Goal: Task Accomplishment & Management: Manage account settings

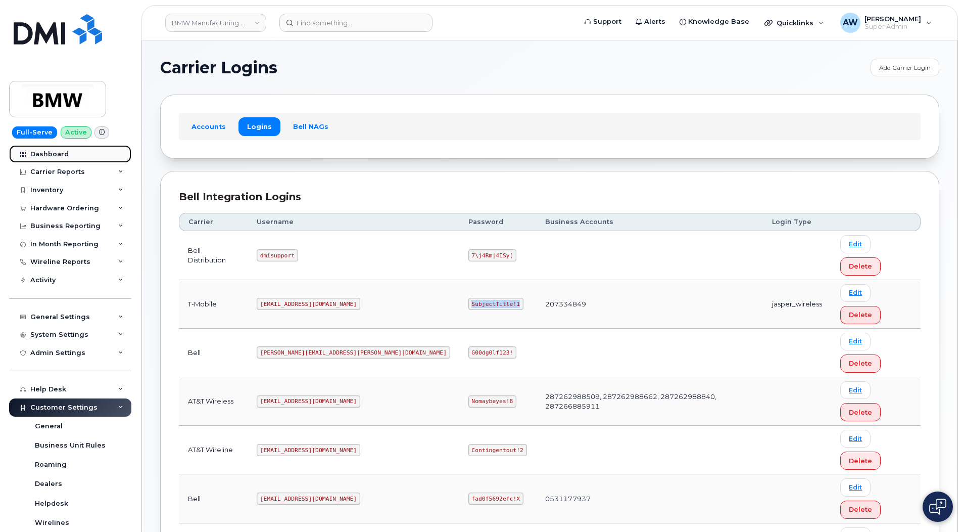
click at [26, 155] on div at bounding box center [22, 154] width 11 height 8
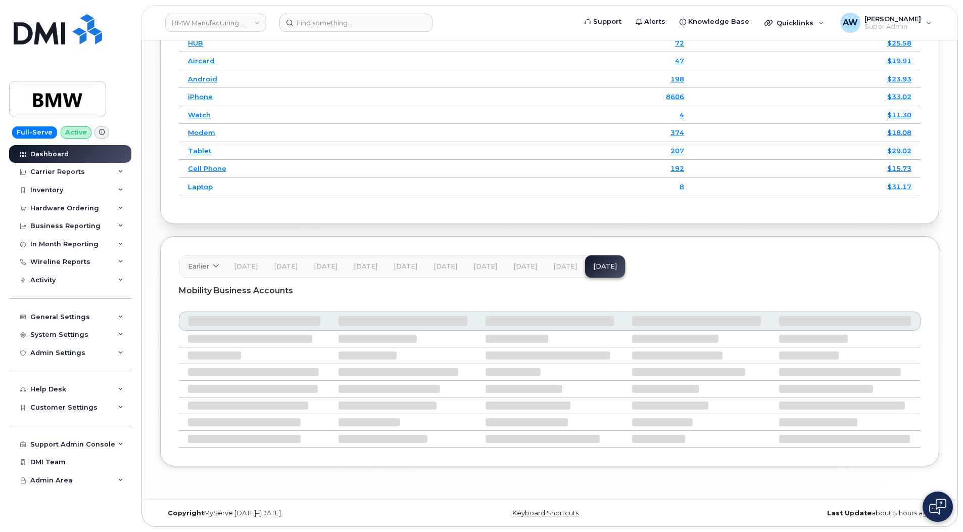
scroll to position [1391, 0]
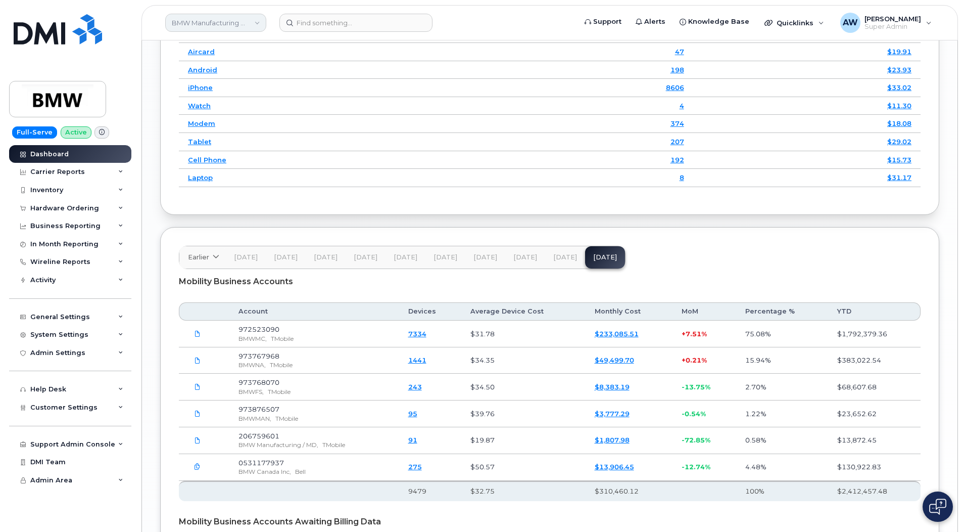
click at [184, 24] on link "BMW Manufacturing Co LLC" at bounding box center [215, 23] width 101 height 18
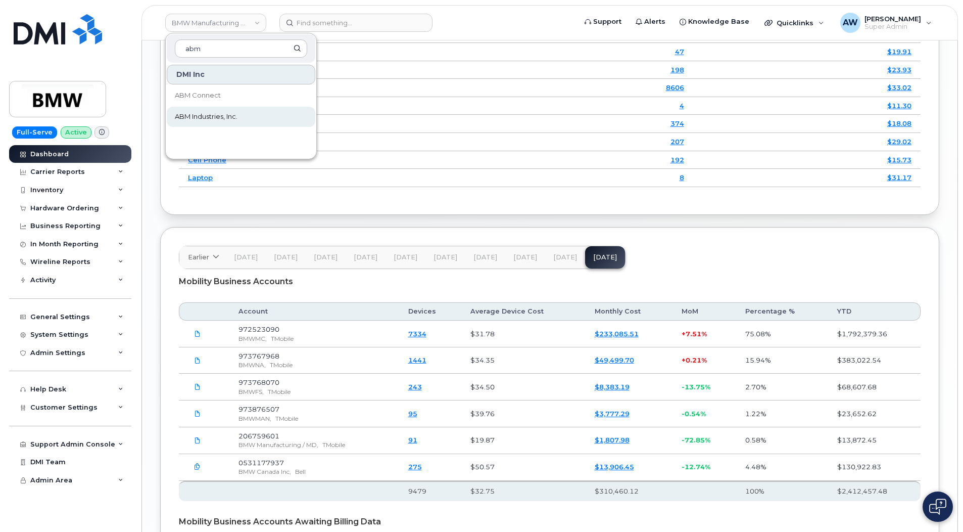
type input "abm"
click at [227, 117] on span "ABM Industries, Inc." at bounding box center [206, 117] width 63 height 10
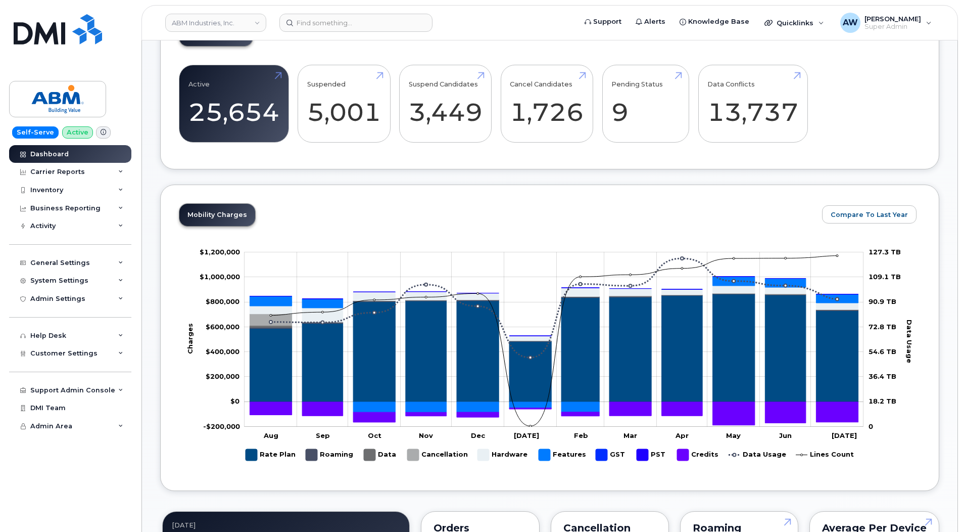
scroll to position [505, 0]
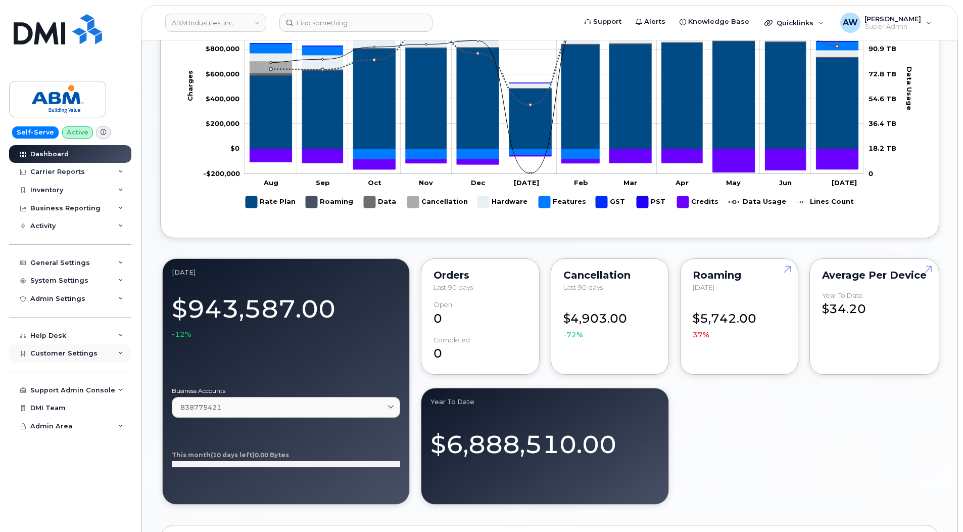
click at [68, 349] on span "Customer Settings" at bounding box center [63, 353] width 67 height 8
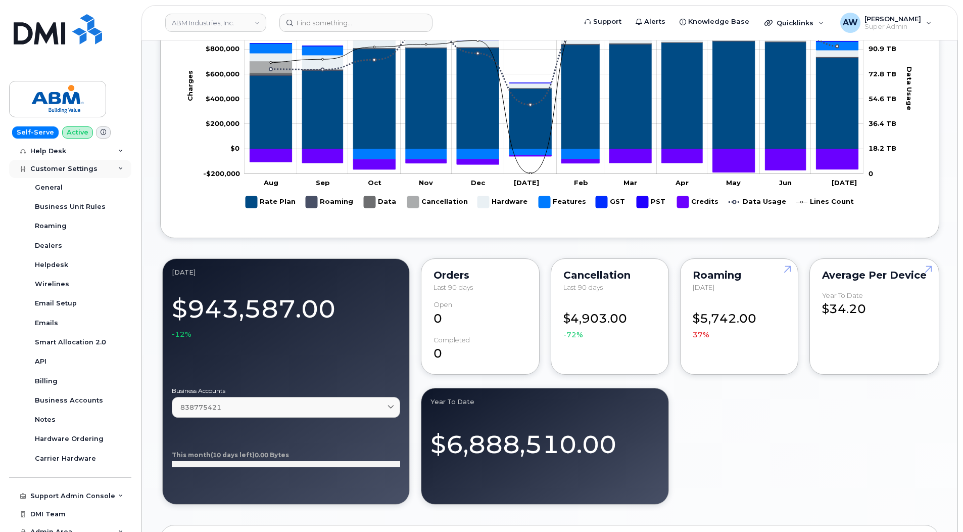
scroll to position [193, 0]
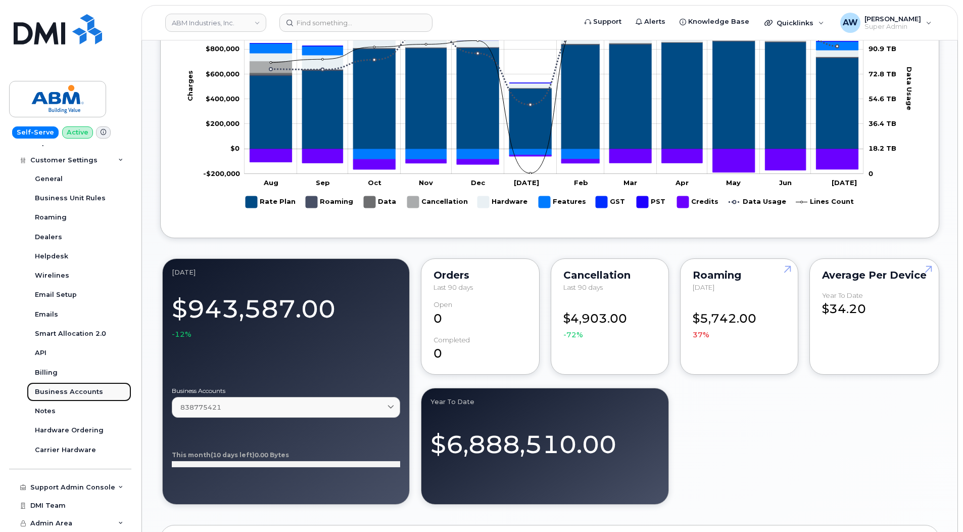
click at [94, 384] on link "Business Accounts" at bounding box center [79, 391] width 105 height 19
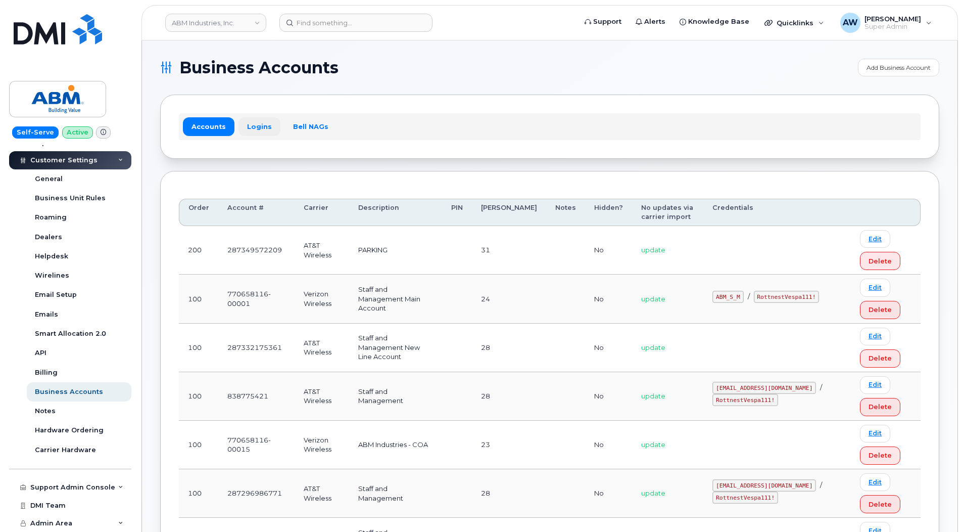
click at [251, 127] on link "Logins" at bounding box center [259, 126] width 42 height 18
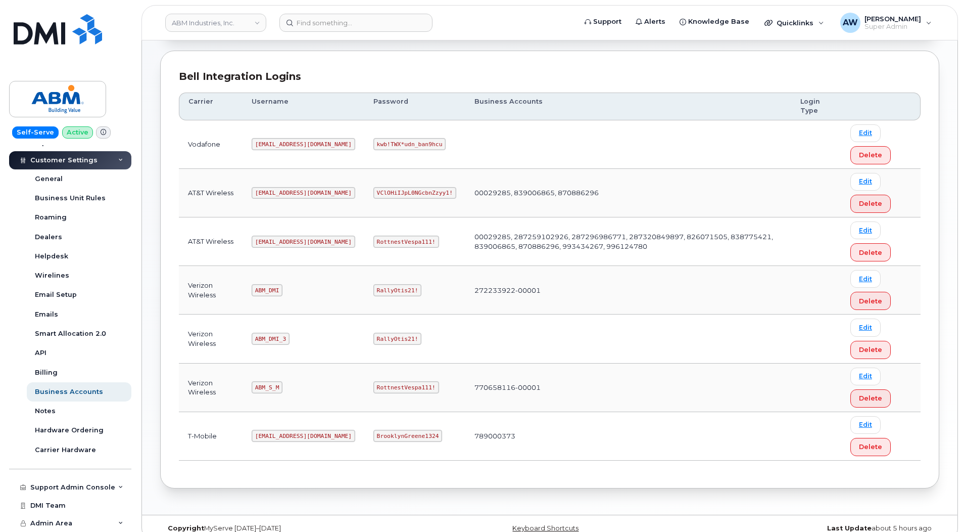
scroll to position [135, 0]
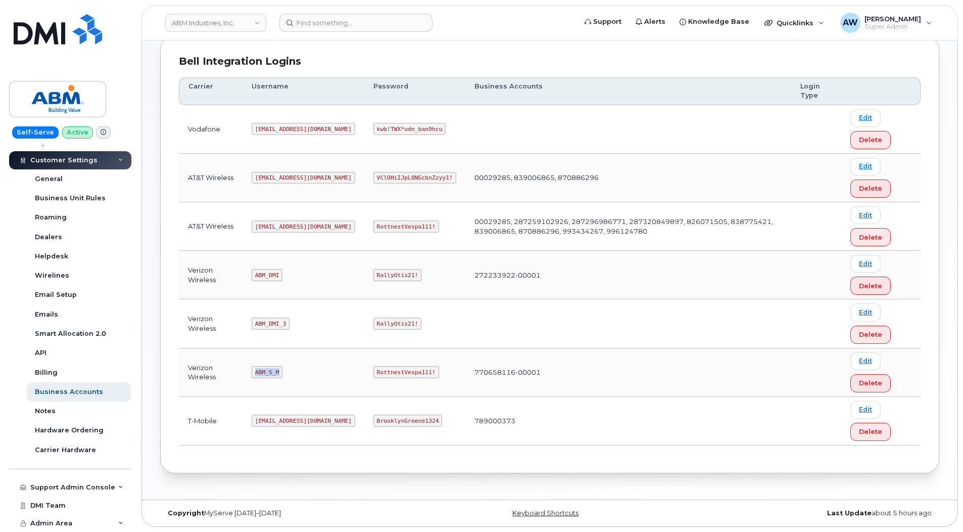
drag, startPoint x: 258, startPoint y: 372, endPoint x: 277, endPoint y: 372, distance: 19.7
click at [277, 372] on code "ABM_S_M" at bounding box center [267, 372] width 31 height 12
copy code "ABM_S_M"
drag, startPoint x: 340, startPoint y: 372, endPoint x: 398, endPoint y: 377, distance: 58.3
click at [398, 377] on td "RottnestVespa111!" at bounding box center [414, 372] width 101 height 49
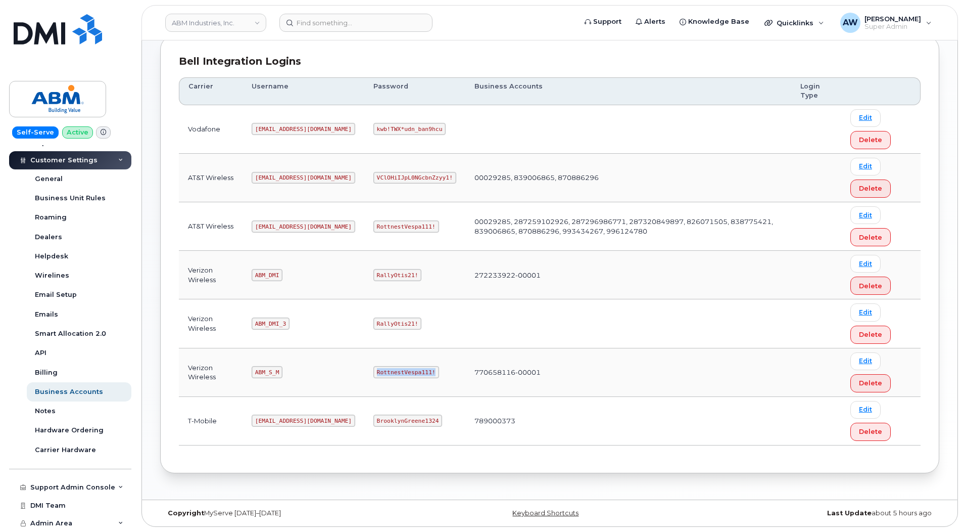
copy code "RottnestVespa111!"
click at [202, 18] on link "ABM Industries, Inc." at bounding box center [215, 23] width 101 height 18
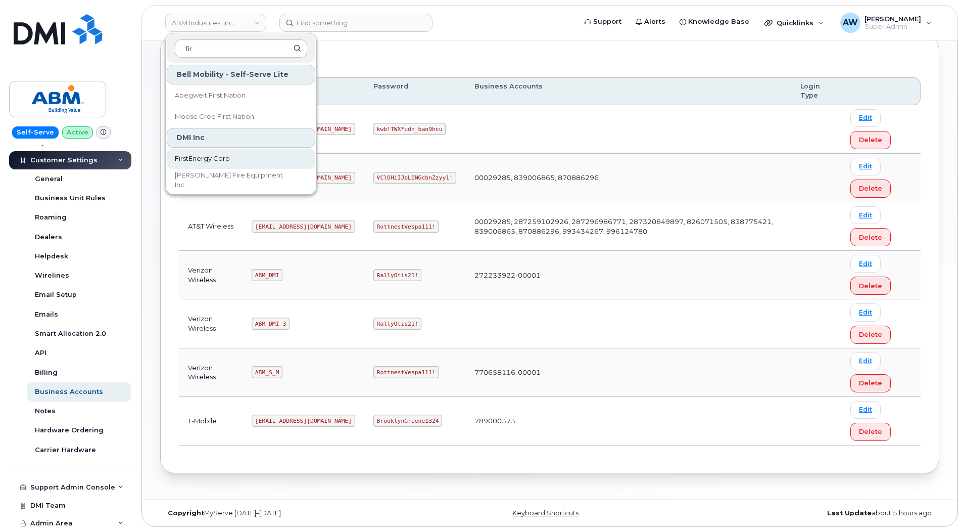
type input "fir"
click at [222, 153] on link "FirstEnergy Corp" at bounding box center [241, 159] width 149 height 20
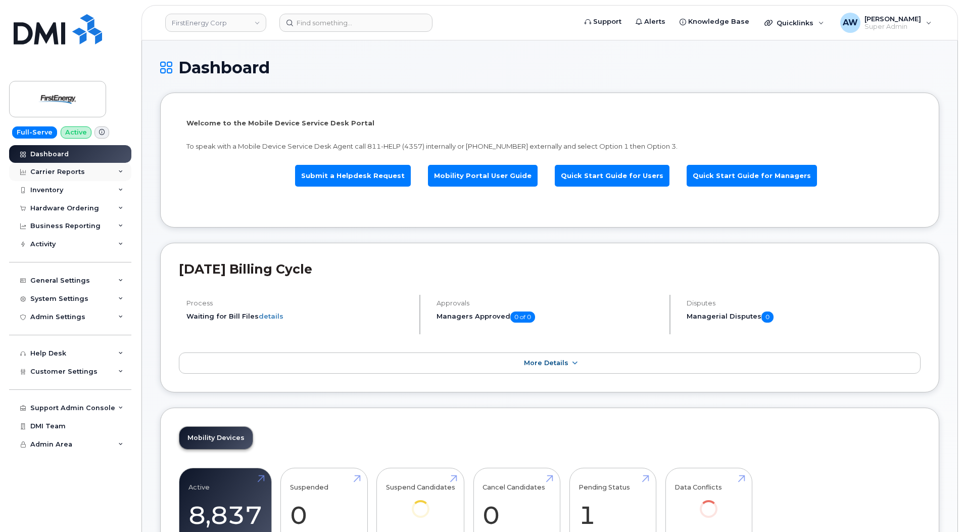
click at [92, 168] on div "Carrier Reports" at bounding box center [70, 172] width 122 height 18
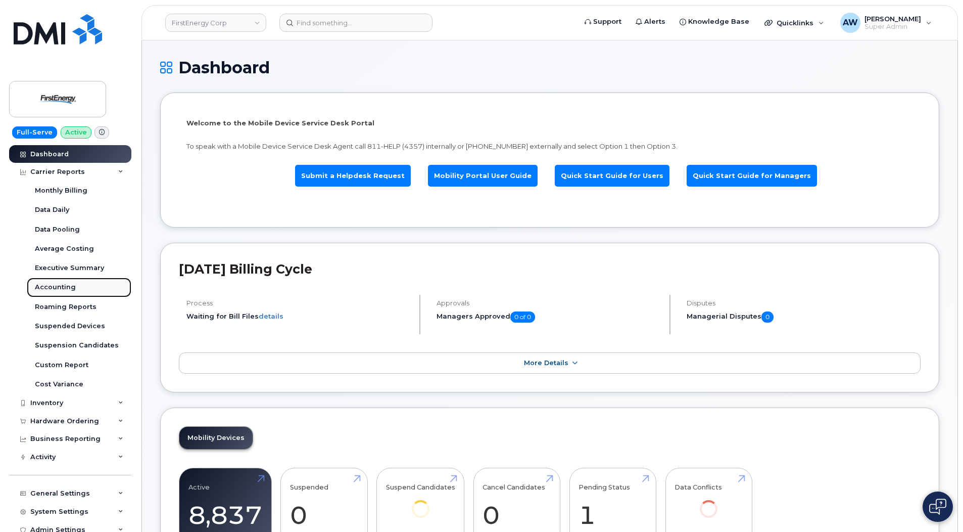
click at [90, 280] on link "Accounting" at bounding box center [79, 286] width 105 height 19
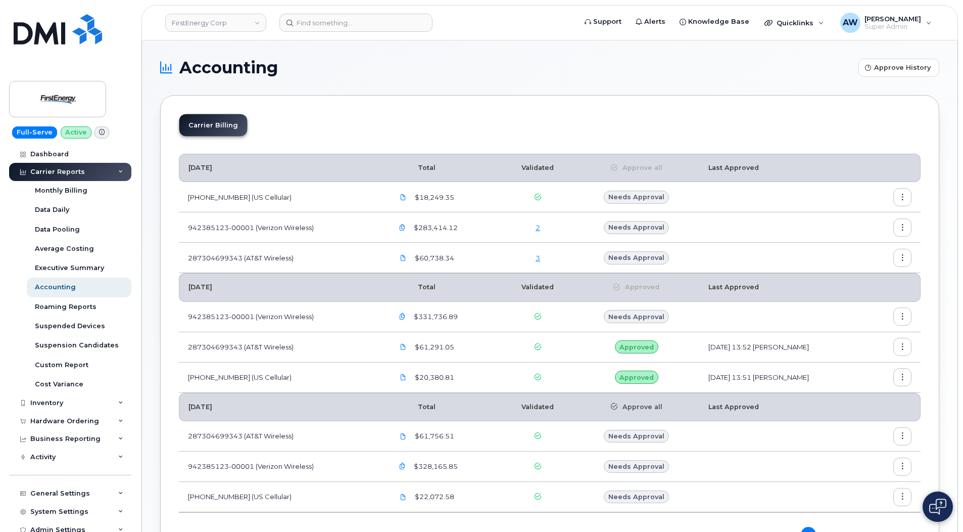
click at [531, 228] on div "2" at bounding box center [538, 228] width 54 height 10
click at [536, 227] on link "2" at bounding box center [538, 227] width 5 height 8
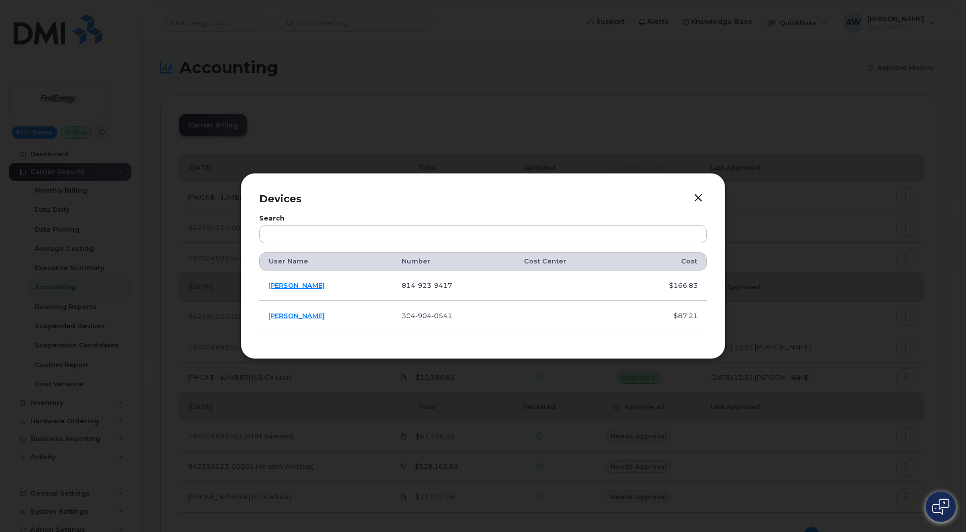
click at [703, 200] on button "button" at bounding box center [698, 198] width 15 height 14
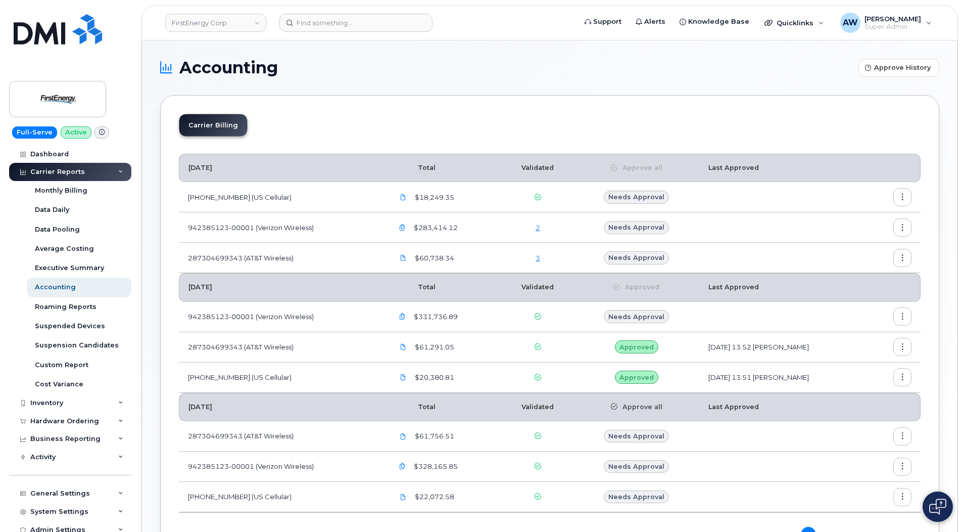
click at [536, 231] on link "2" at bounding box center [538, 227] width 5 height 8
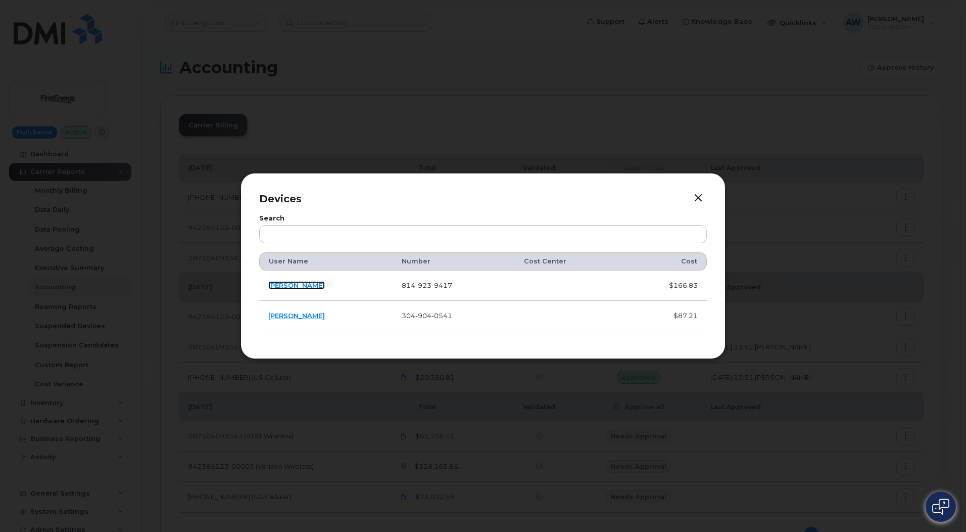
click at [302, 282] on link "Daniel Bender" at bounding box center [296, 285] width 57 height 8
click at [306, 314] on link "[PERSON_NAME]" at bounding box center [296, 315] width 57 height 8
click at [304, 315] on link "[PERSON_NAME]" at bounding box center [296, 315] width 57 height 8
click at [698, 195] on button "button" at bounding box center [698, 198] width 15 height 14
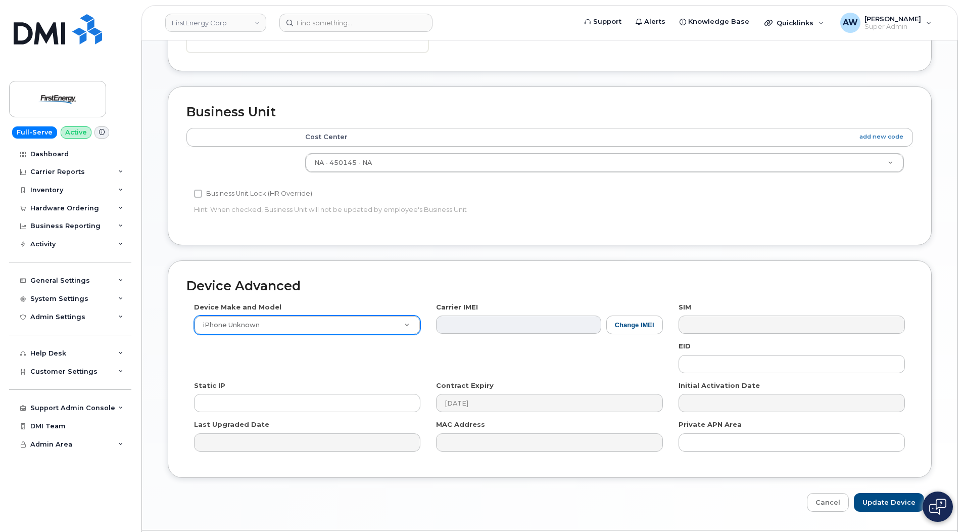
scroll to position [417, 0]
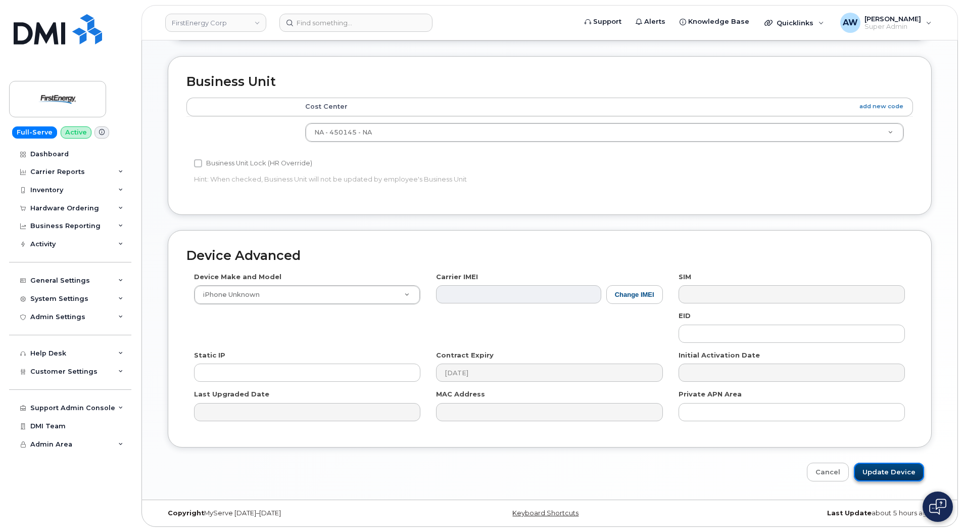
click at [890, 473] on input "Update Device" at bounding box center [889, 471] width 70 height 19
type input "Saving..."
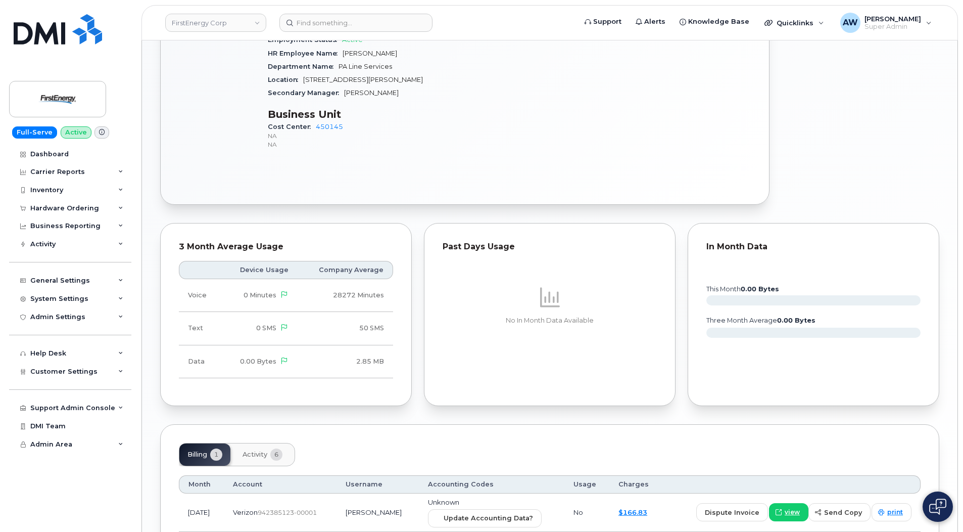
scroll to position [573, 0]
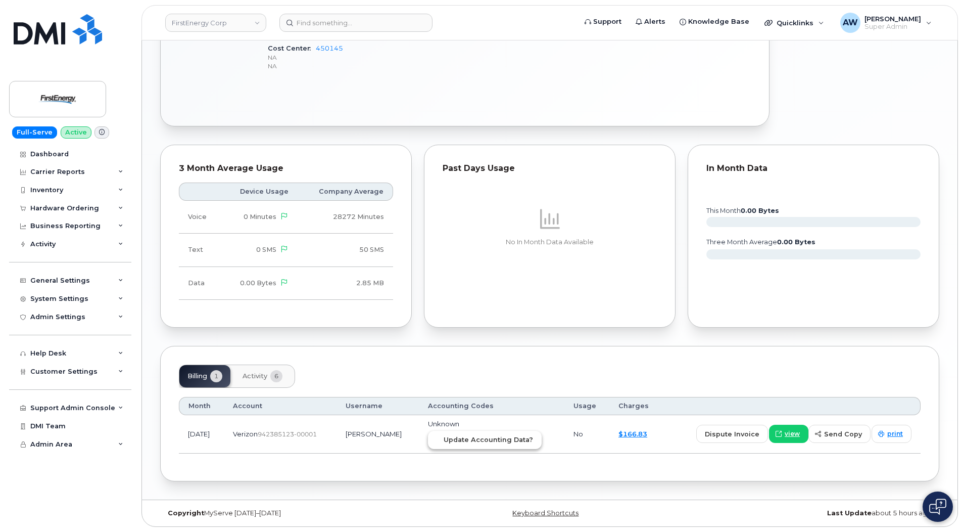
click at [489, 434] on button "Update Accounting Data?" at bounding box center [485, 439] width 114 height 18
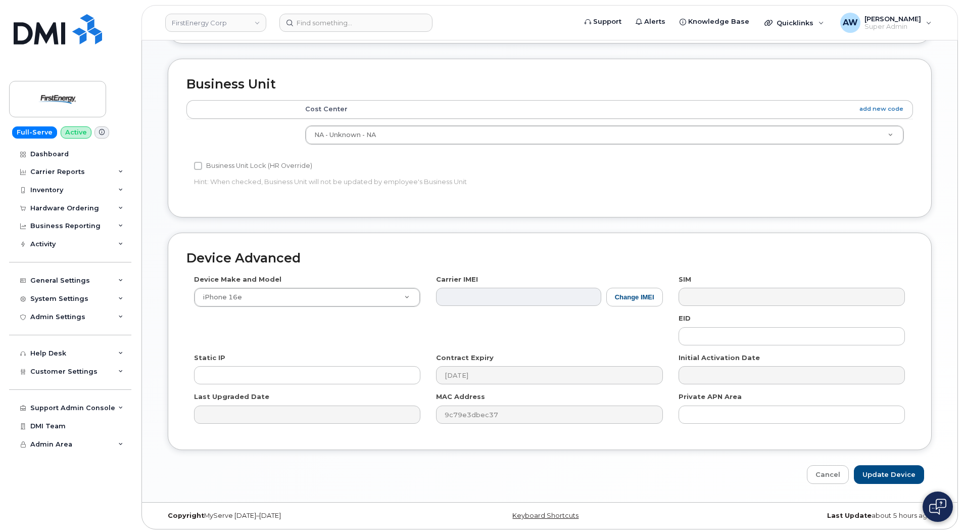
scroll to position [417, 0]
click at [892, 465] on input "Update Device" at bounding box center [889, 471] width 70 height 19
type input "Saving..."
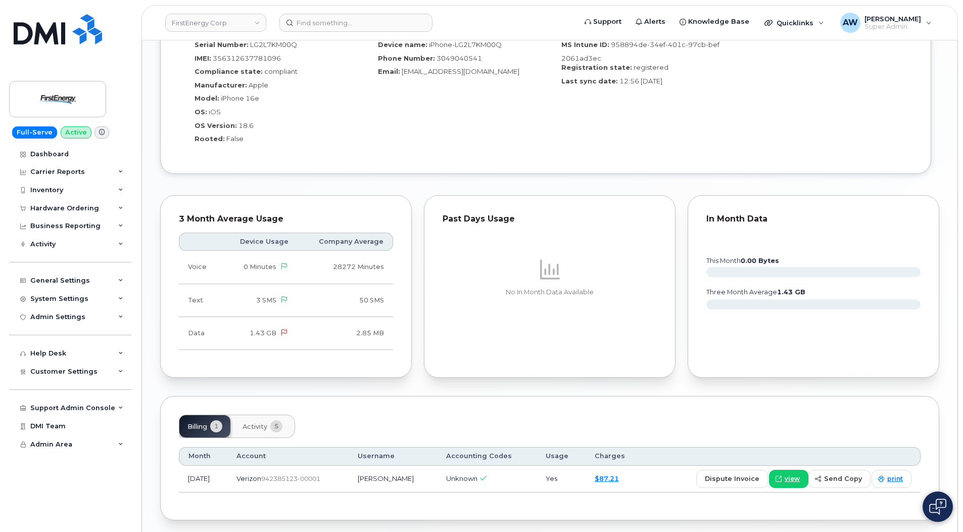
scroll to position [773, 0]
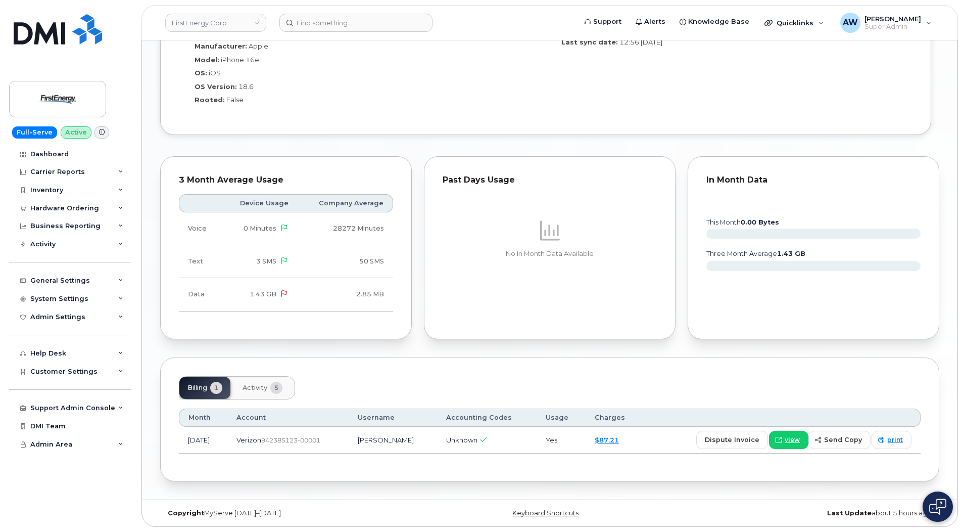
click at [278, 394] on button "Activity 5" at bounding box center [262, 387] width 56 height 22
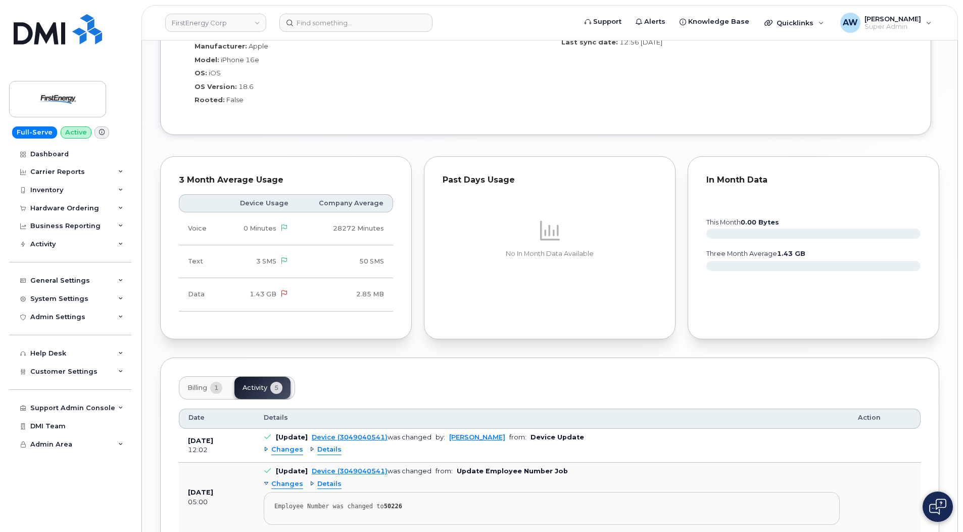
click at [207, 392] on button "Billing 1" at bounding box center [204, 387] width 51 height 22
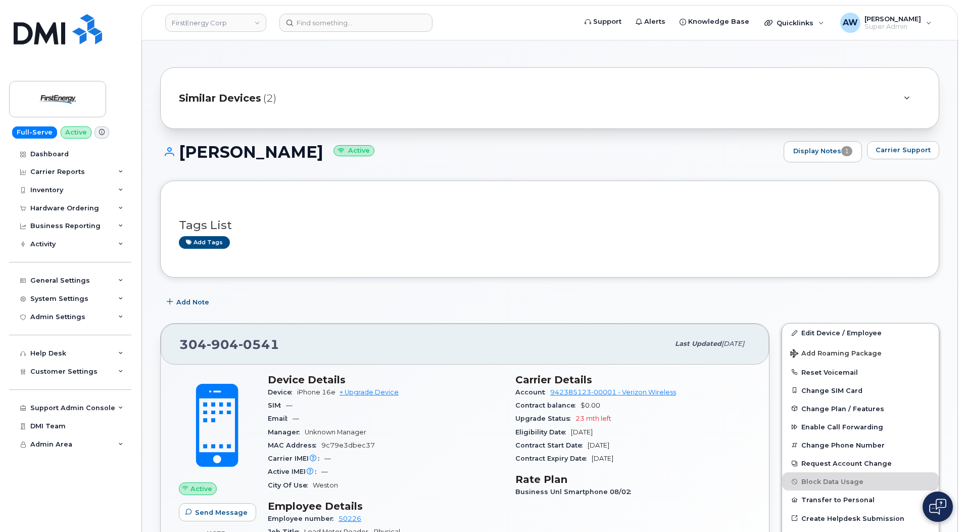
scroll to position [0, 0]
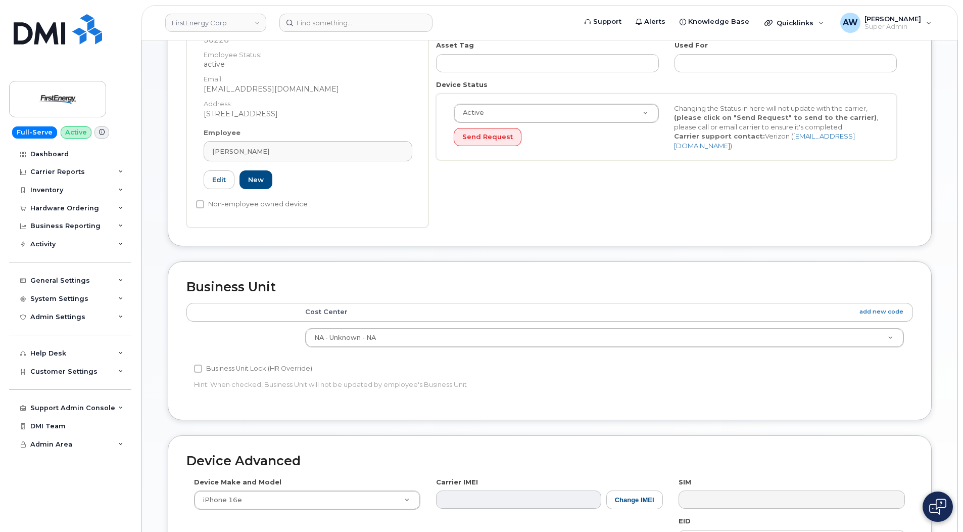
scroll to position [215, 0]
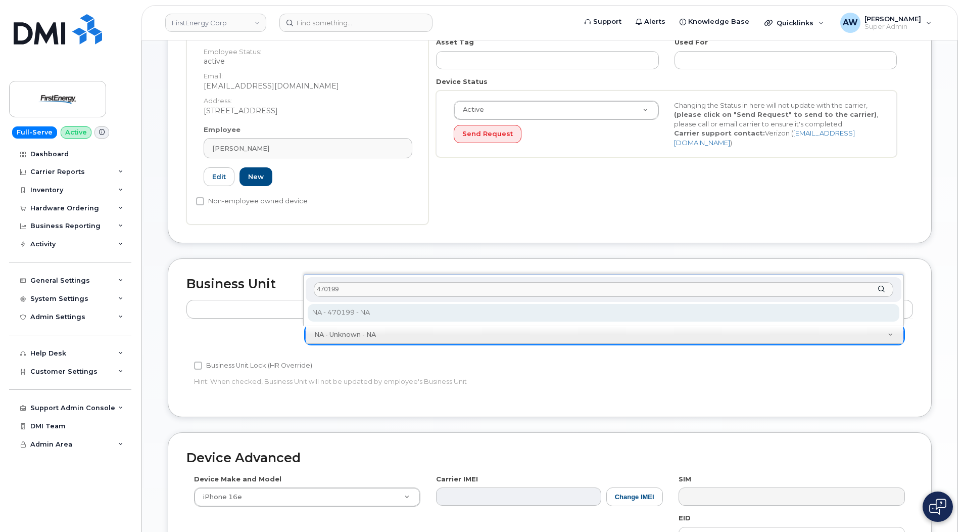
type input "470199"
type input "29510477"
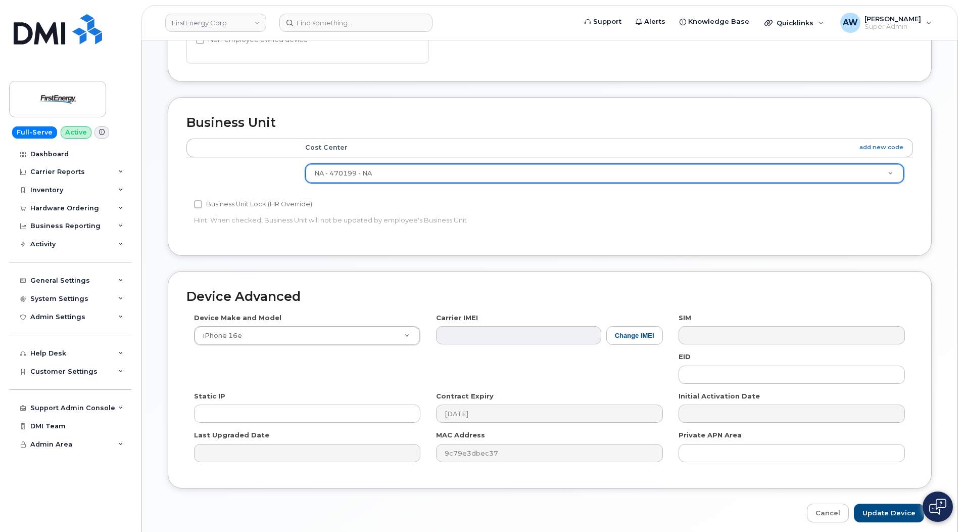
scroll to position [417, 0]
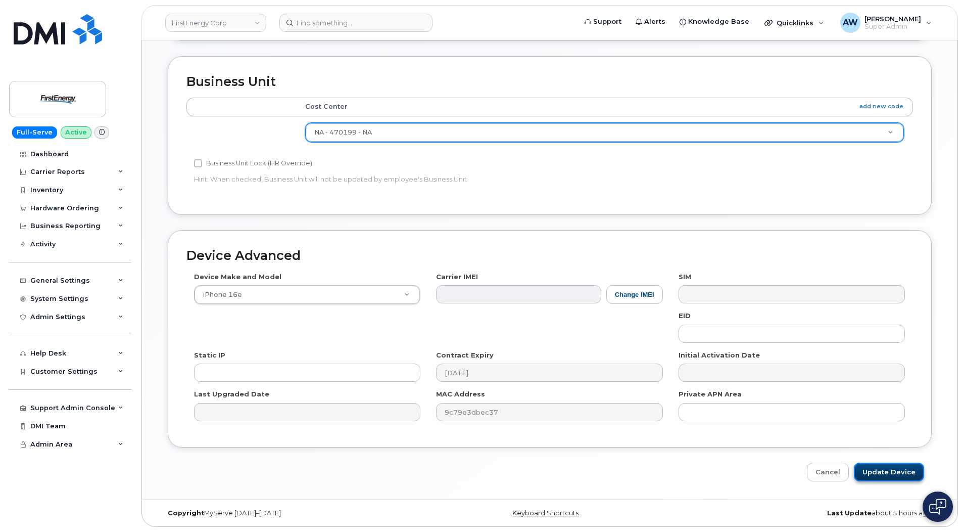
click at [887, 480] on input "Update Device" at bounding box center [889, 471] width 70 height 19
type input "Saving..."
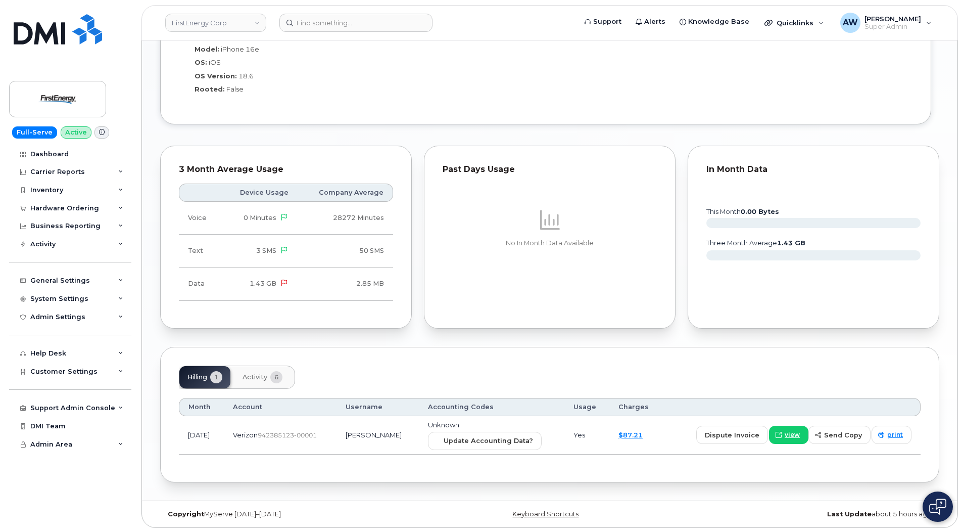
scroll to position [784, 0]
click at [509, 437] on span "Update Accounting Data?" at bounding box center [488, 440] width 89 height 10
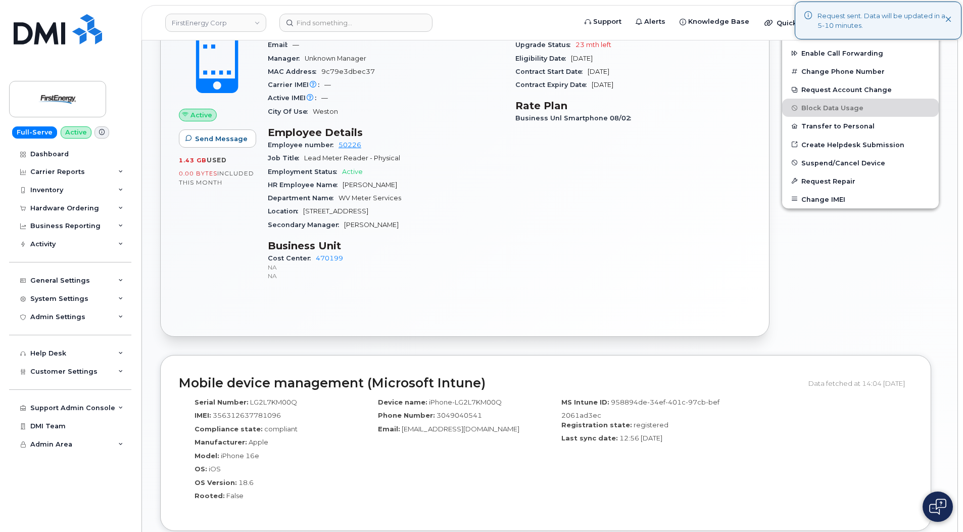
scroll to position [329, 0]
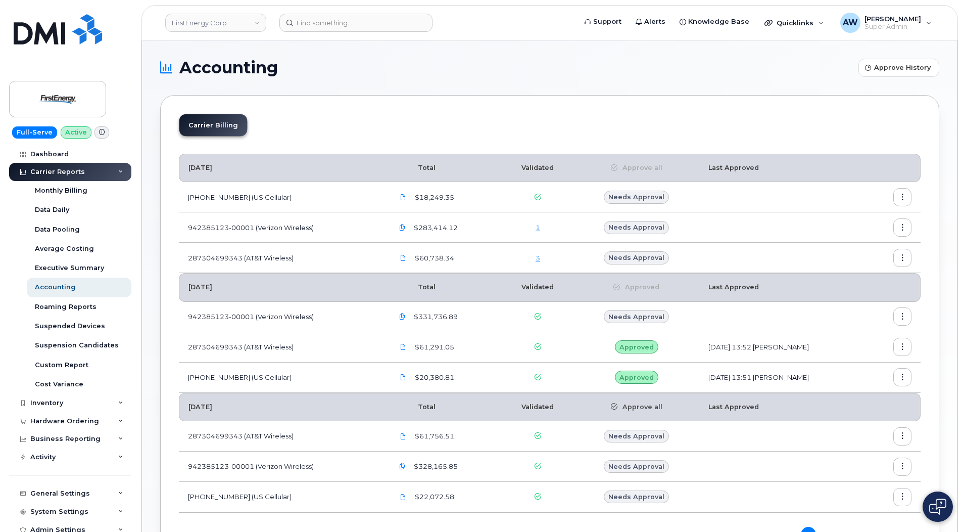
click at [536, 225] on link "1" at bounding box center [538, 227] width 5 height 8
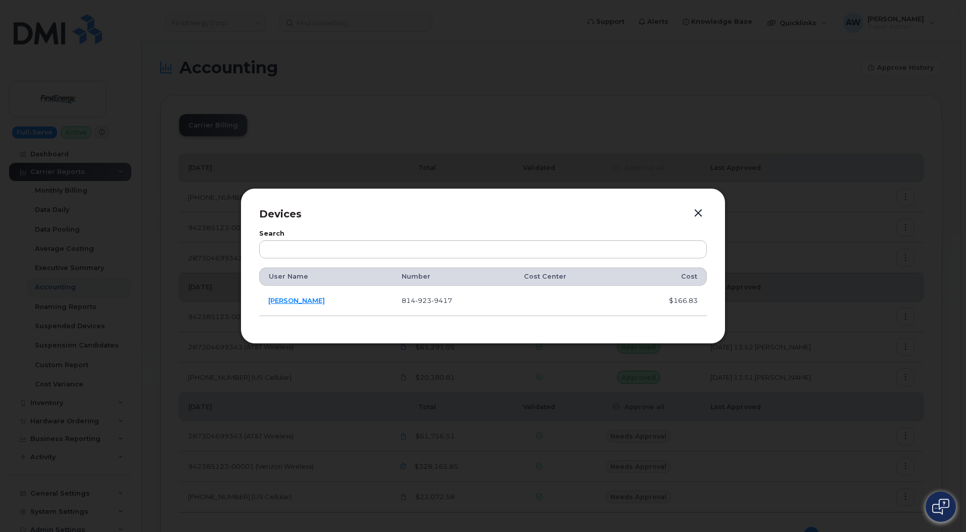
click at [295, 295] on td "Daniel Bender" at bounding box center [325, 300] width 133 height 30
click at [293, 301] on link "Daniel Bender" at bounding box center [296, 300] width 57 height 8
click at [700, 212] on button "button" at bounding box center [698, 213] width 15 height 14
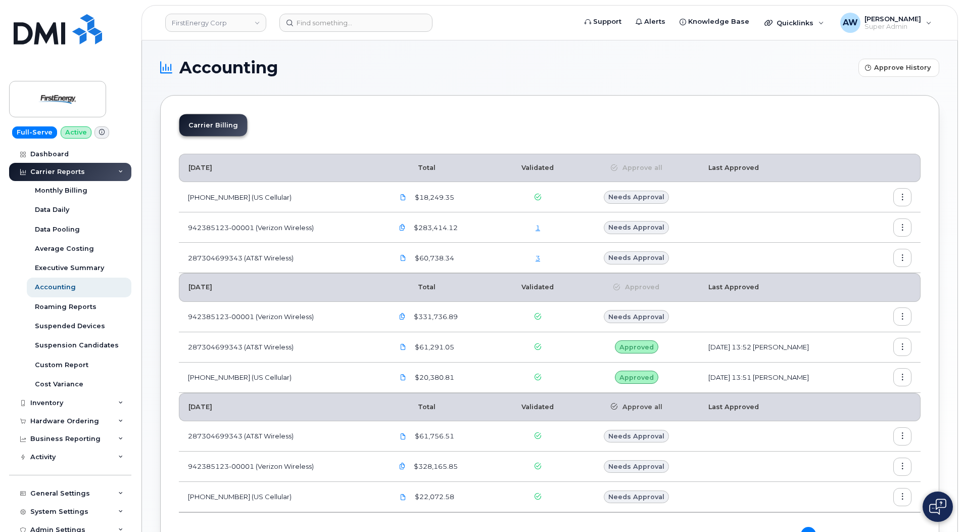
click at [537, 257] on div "3" at bounding box center [538, 258] width 54 height 10
click at [536, 259] on link "3" at bounding box center [538, 258] width 5 height 8
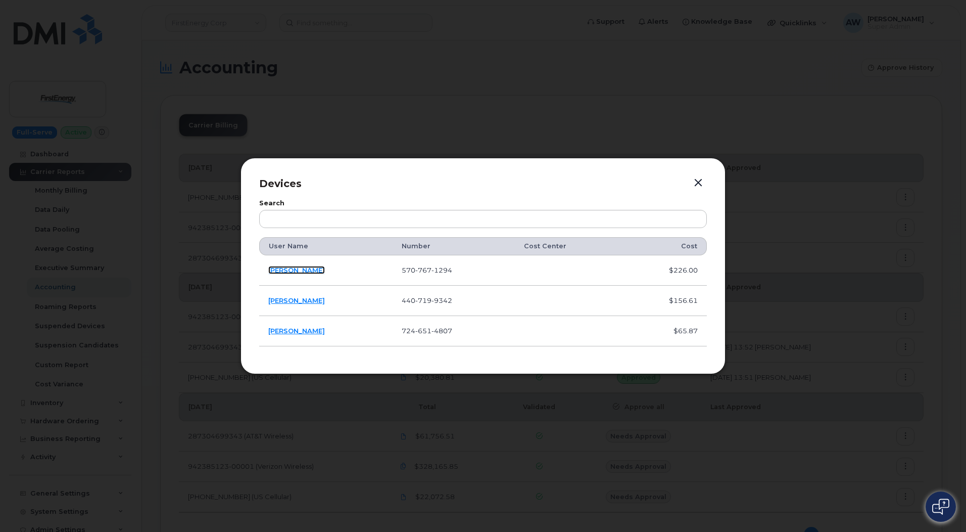
click at [296, 274] on link "Zachary T Ross" at bounding box center [296, 270] width 57 height 8
click at [300, 299] on link "Joshua A Whitaker" at bounding box center [296, 300] width 57 height 8
click at [299, 329] on link "Jared G Luchowski" at bounding box center [296, 330] width 57 height 8
click at [692, 180] on button "button" at bounding box center [698, 183] width 15 height 14
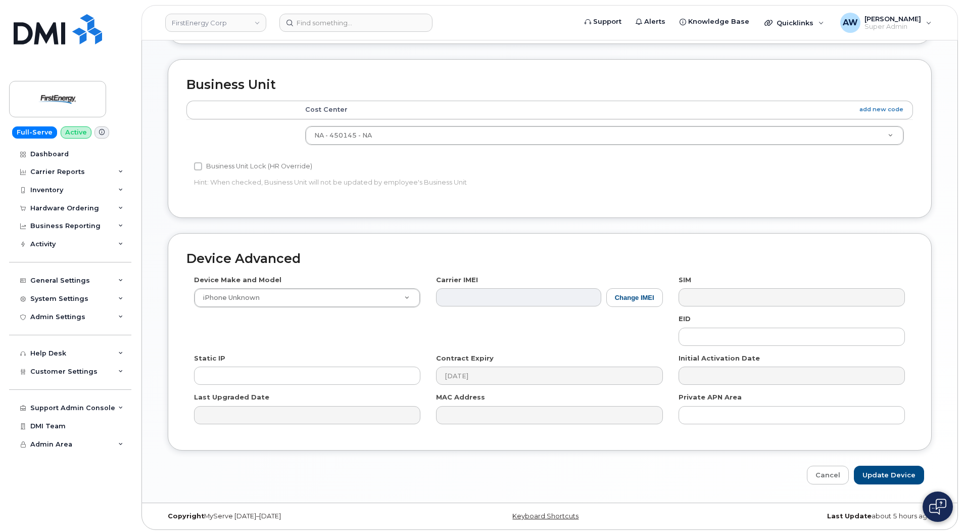
scroll to position [417, 0]
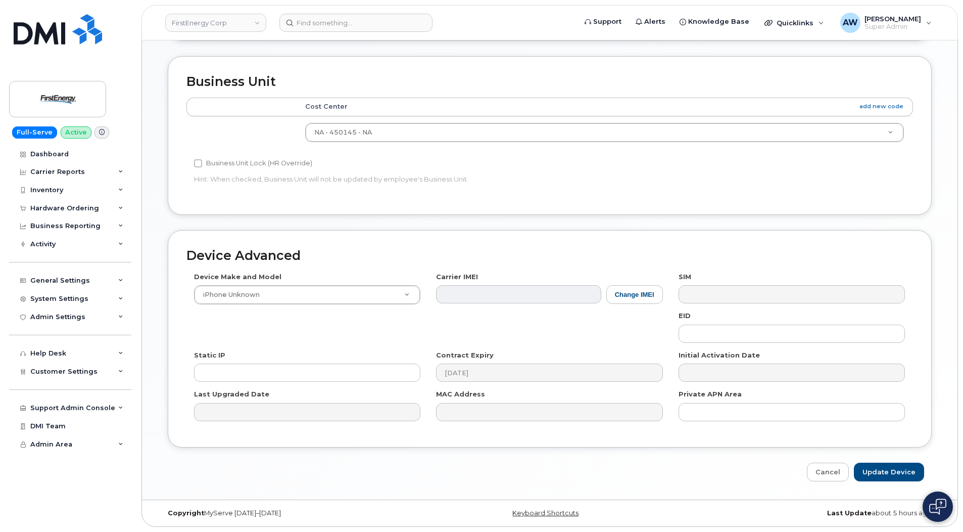
click at [913, 481] on div "Edit Device Device General Daniel R Bender Lead LC&M - IP-3200 Employee Number:…" at bounding box center [550, 61] width 816 height 876
click at [903, 474] on input "Update Device" at bounding box center [889, 471] width 70 height 19
type input "Saving..."
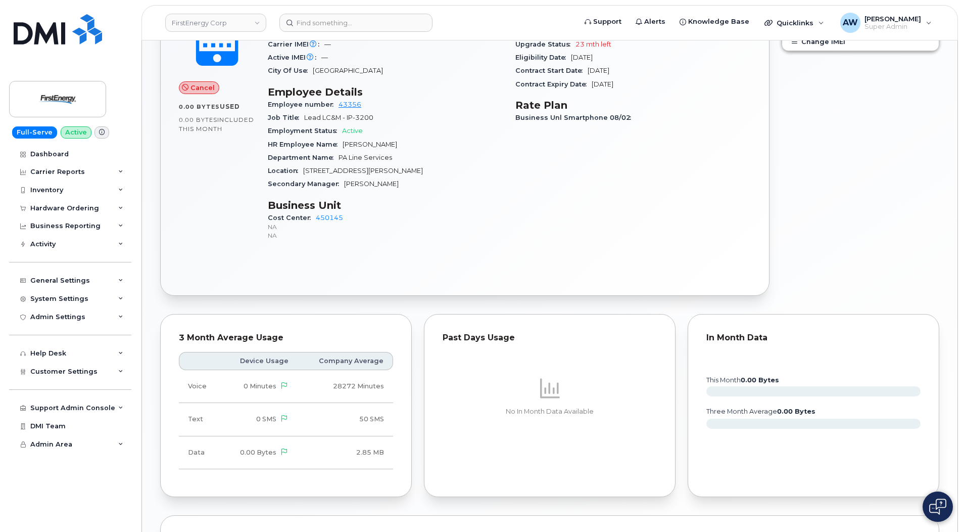
scroll to position [573, 0]
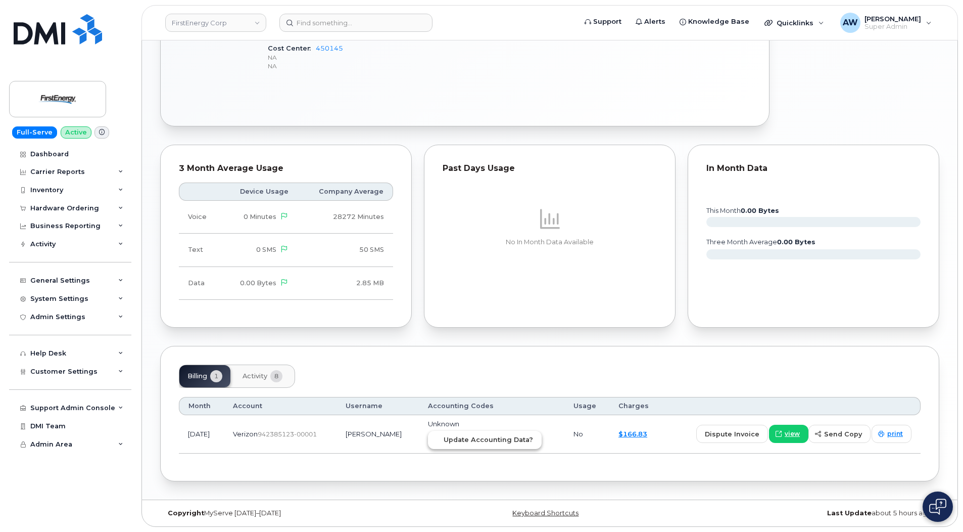
click at [528, 438] on span "Update Accounting Data?" at bounding box center [488, 440] width 89 height 10
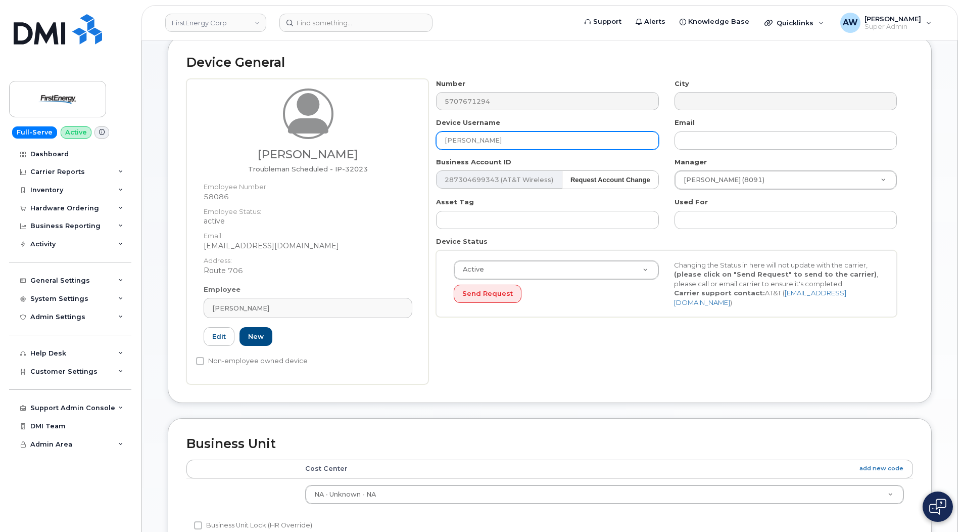
scroll to position [51, 0]
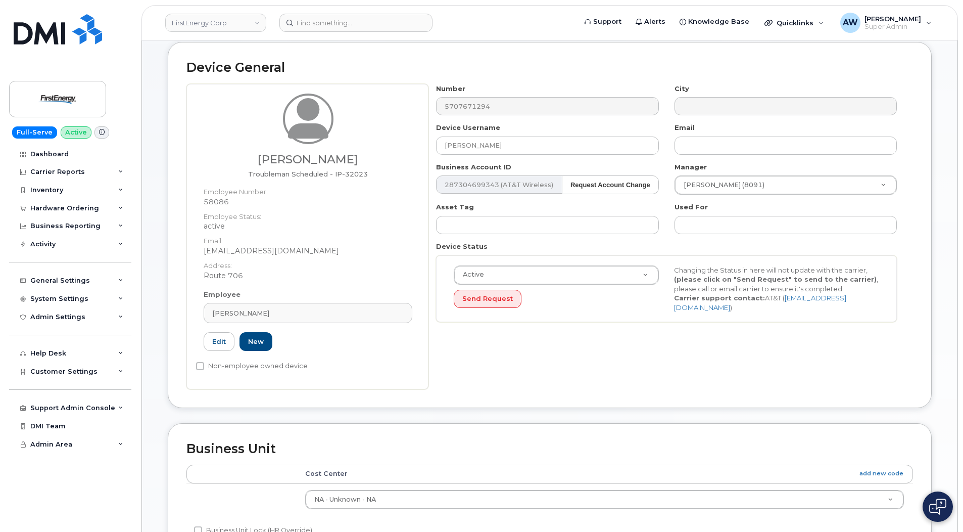
click at [419, 109] on div "[PERSON_NAME] Troubleman Scheduled - IP-32023 Employee Number: 58086 Employee S…" at bounding box center [549, 236] width 727 height 305
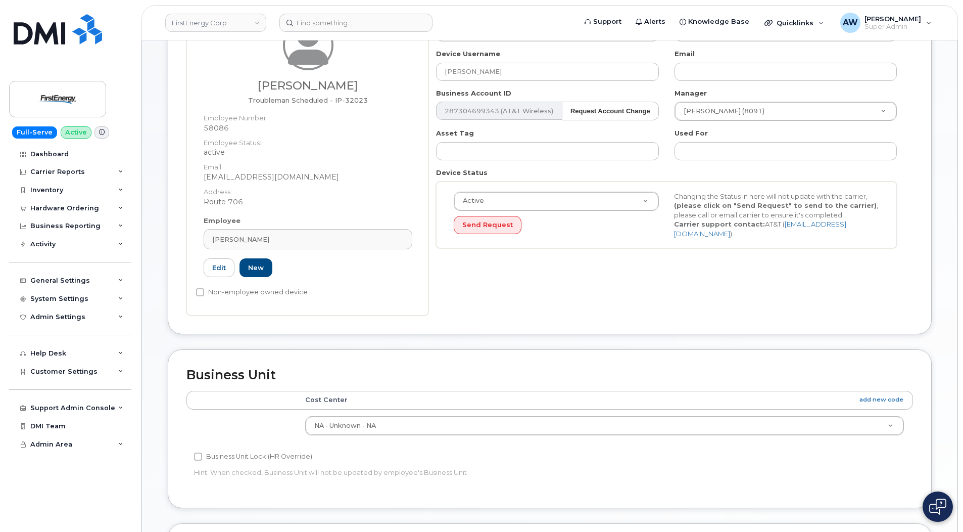
scroll to position [0, 0]
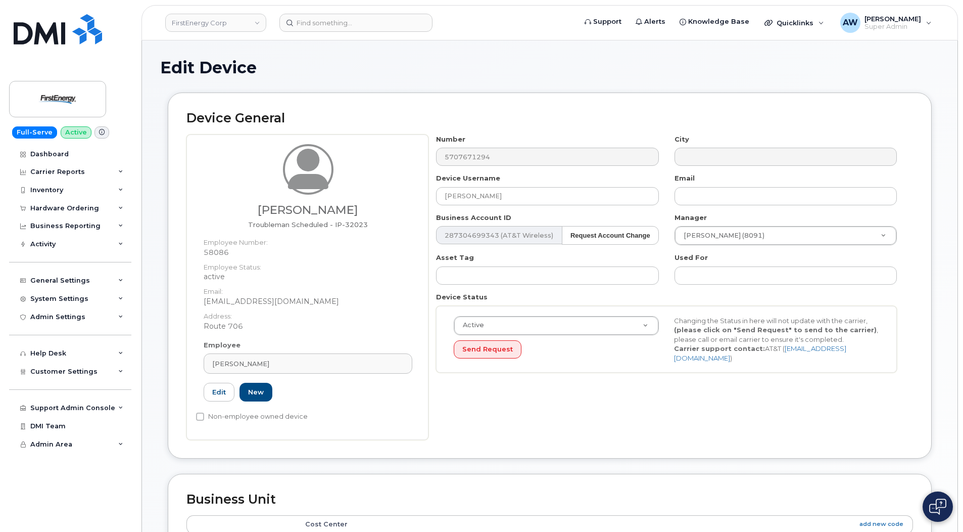
click at [436, 161] on div "Number 5707671294" at bounding box center [547, 150] width 238 height 32
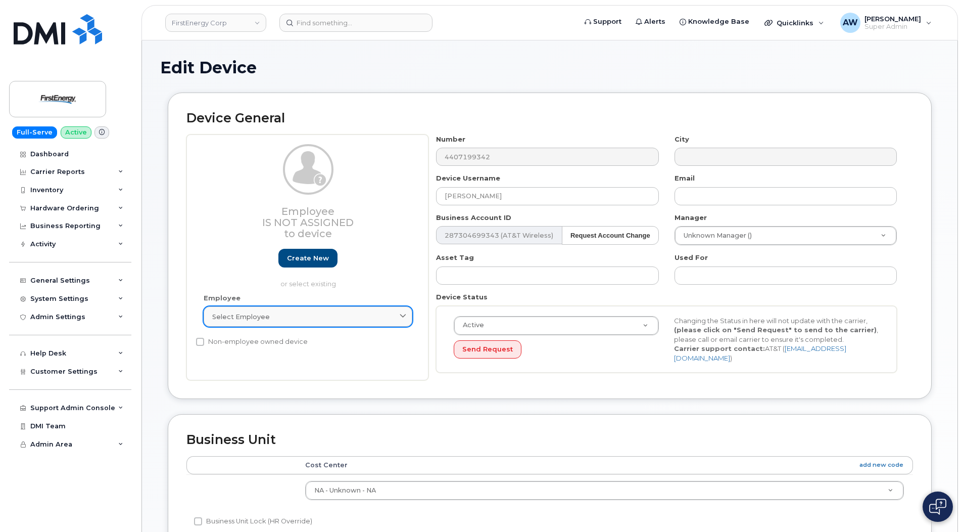
click at [308, 317] on div "Select employee" at bounding box center [307, 317] width 191 height 10
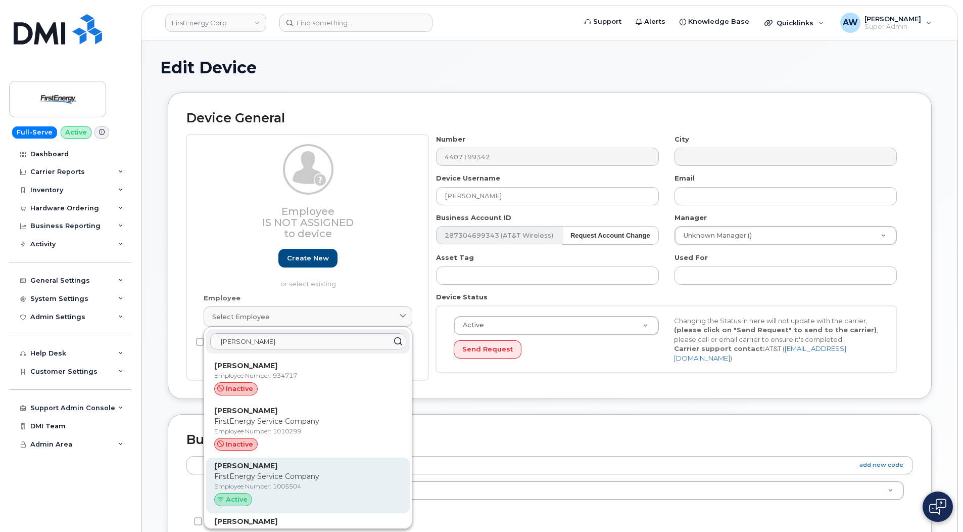
type input "whitaker"
click at [318, 475] on p "FirstEnergy Service Company" at bounding box center [307, 476] width 187 height 11
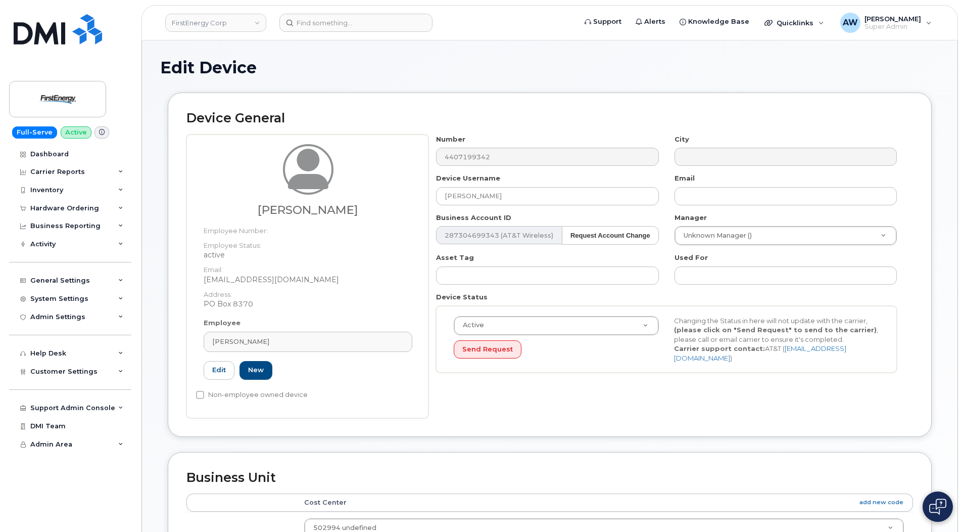
type input "jwhitaker@firstenergycorp.com"
type input "29510666"
type input "1005504"
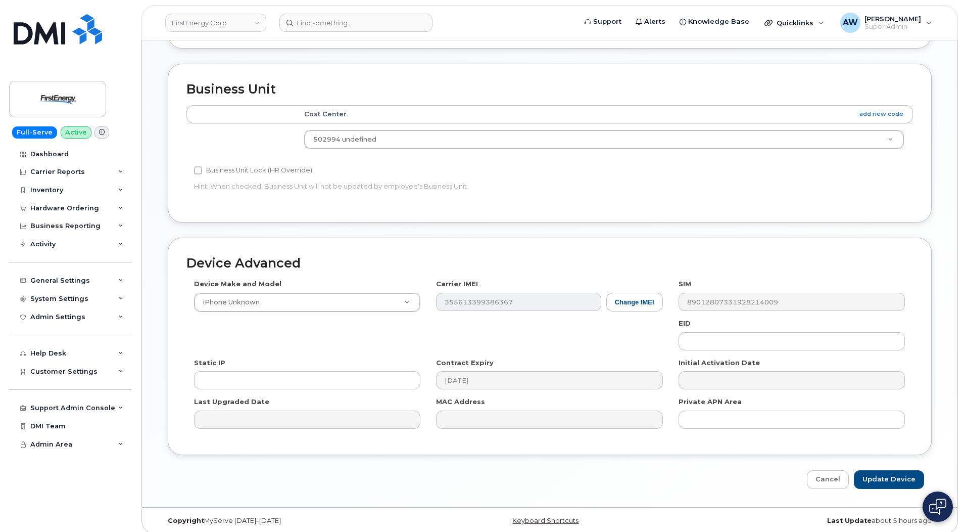
scroll to position [396, 0]
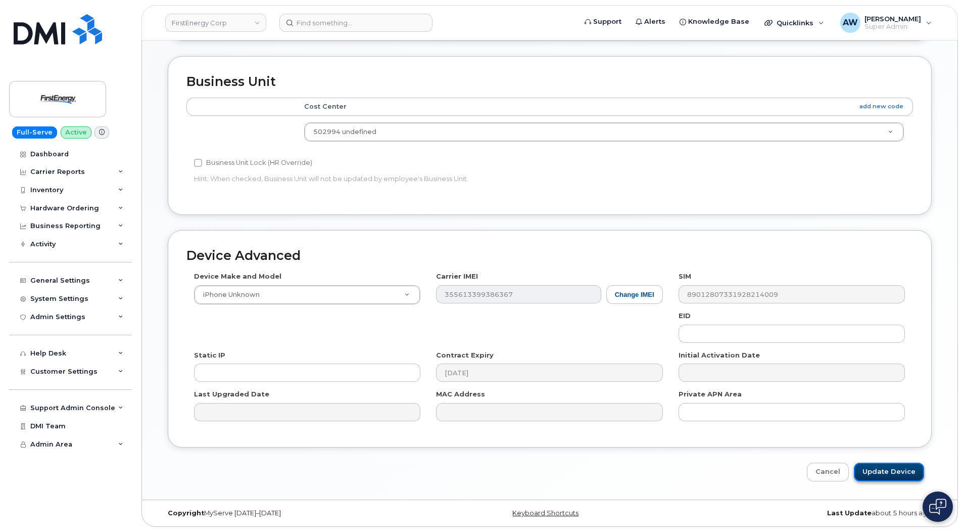
click at [905, 473] on input "Update Device" at bounding box center [889, 471] width 70 height 19
type input "Saving..."
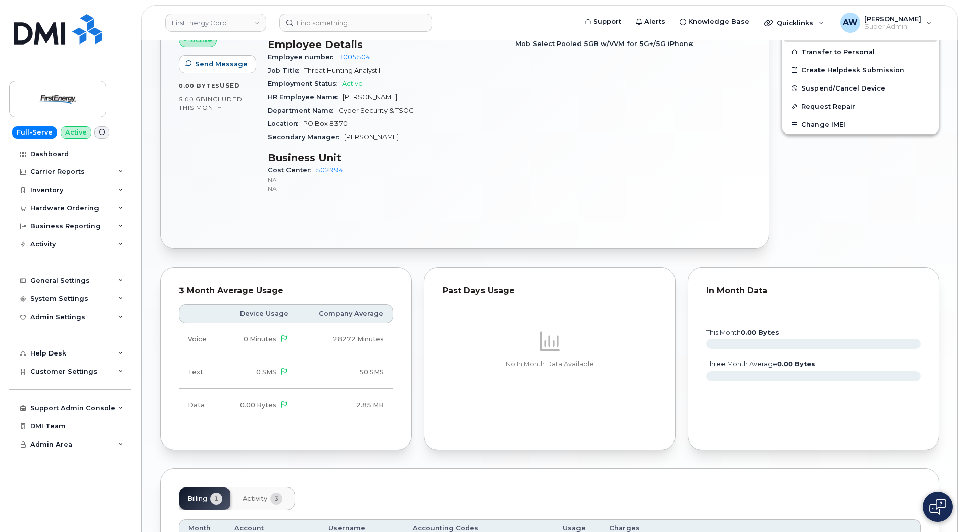
scroll to position [526, 0]
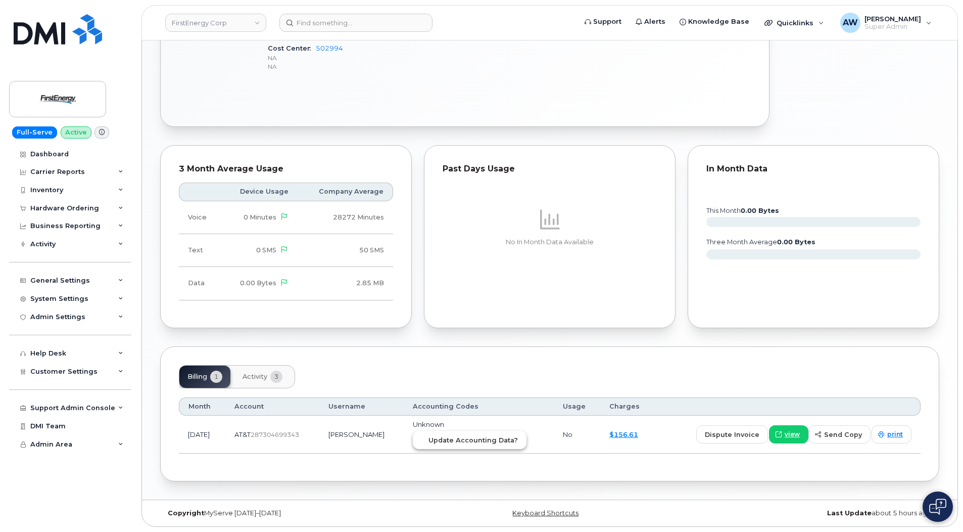
click at [518, 441] on span "Update Accounting Data?" at bounding box center [472, 440] width 89 height 10
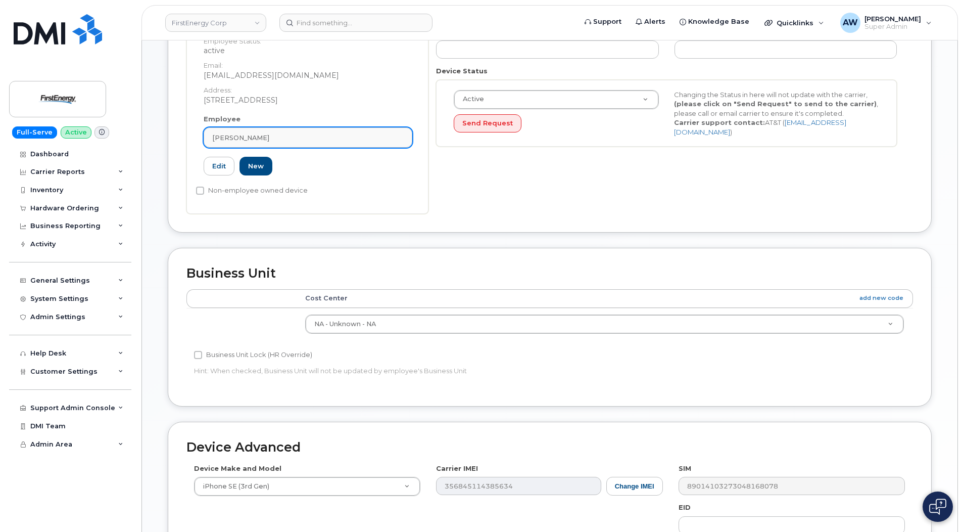
scroll to position [51, 0]
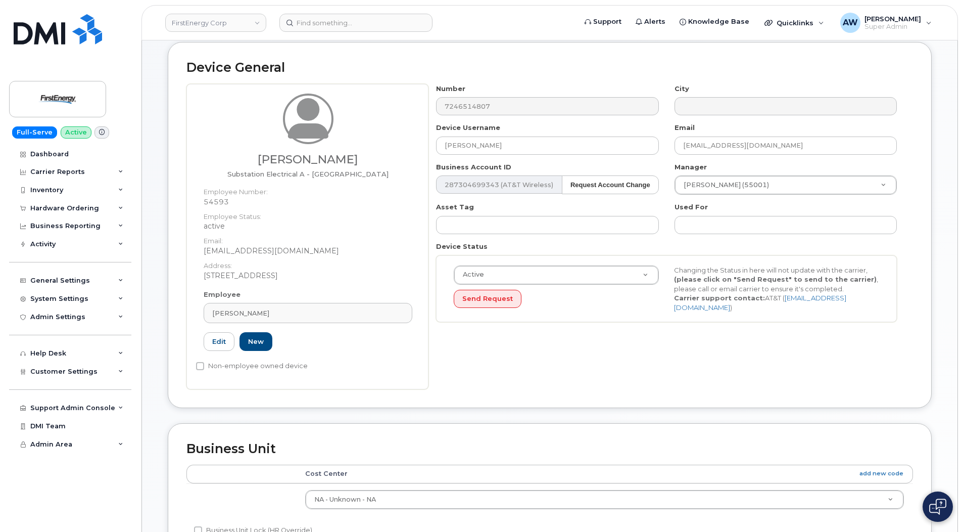
click at [428, 111] on div "Number 7246514807" at bounding box center [547, 100] width 238 height 32
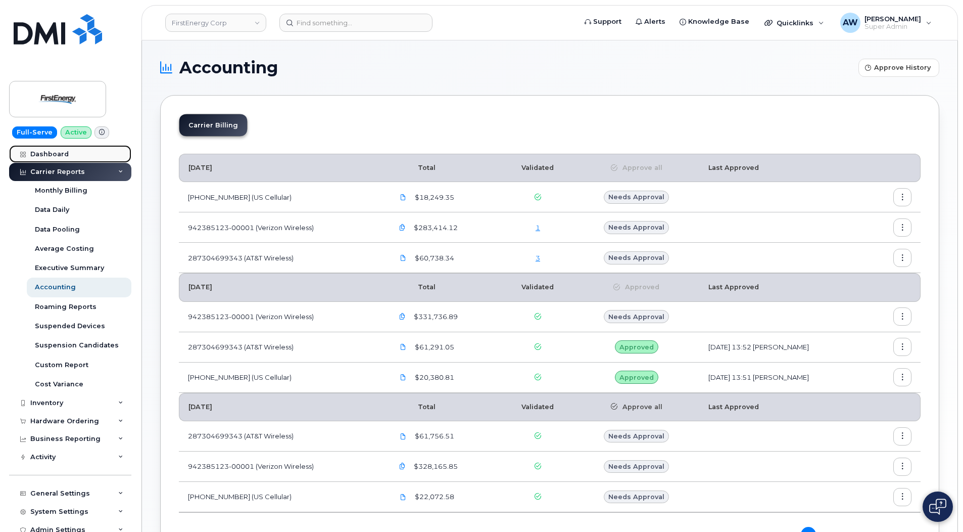
click at [76, 151] on link "Dashboard" at bounding box center [70, 154] width 122 height 18
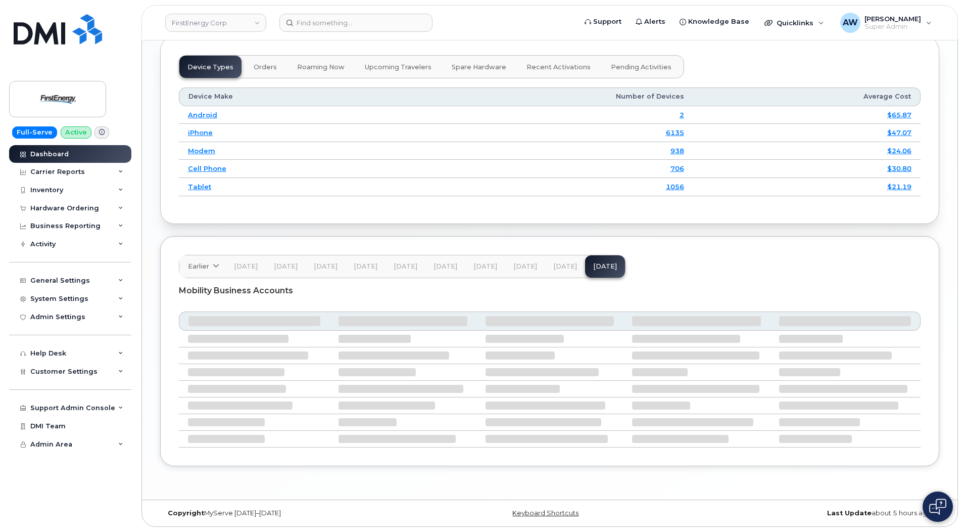
scroll to position [1126, 0]
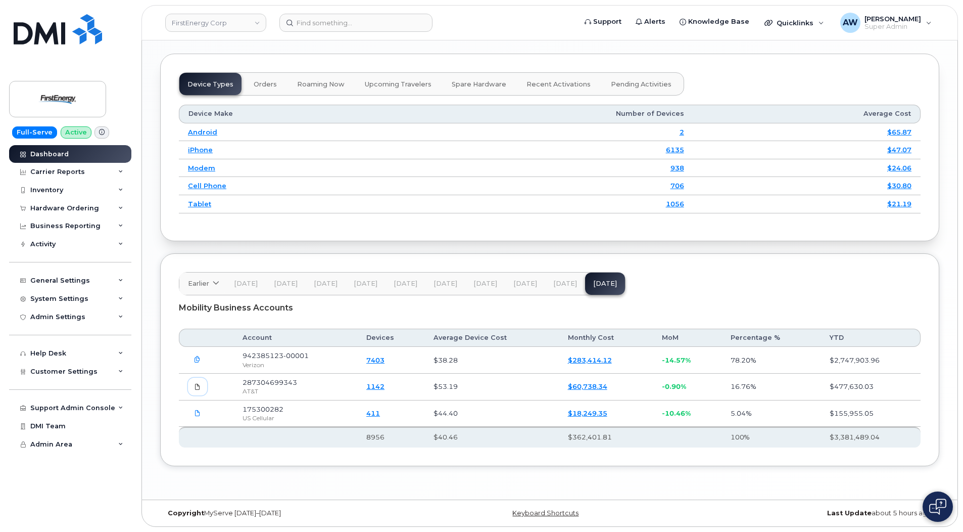
click at [198, 391] on span at bounding box center [197, 386] width 9 height 9
click at [66, 174] on div "Carrier Reports" at bounding box center [57, 172] width 55 height 8
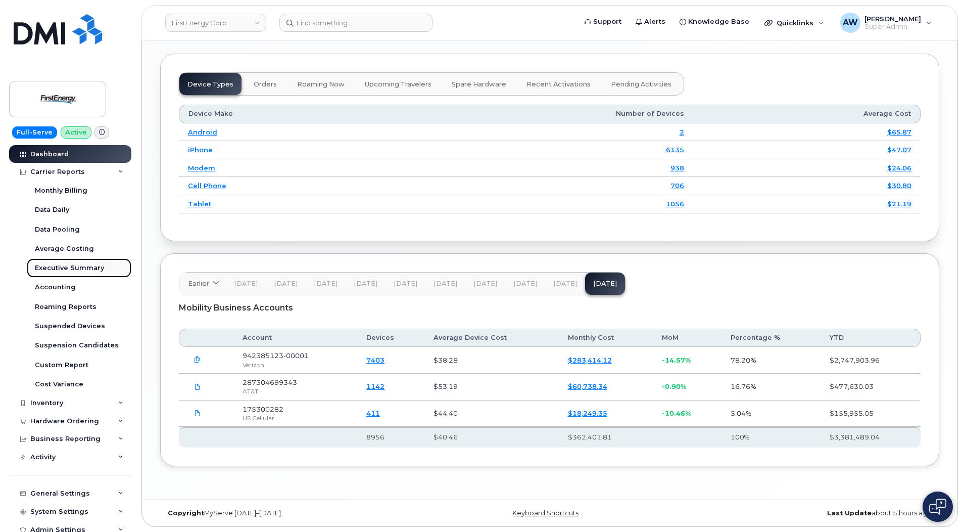
click at [77, 264] on div "Executive Summary" at bounding box center [69, 267] width 69 height 9
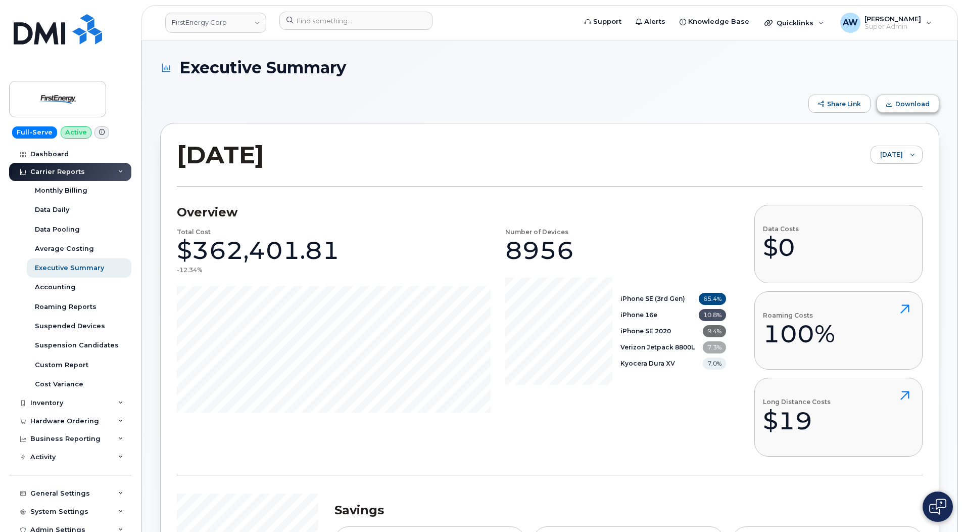
click at [905, 108] on button "Download" at bounding box center [908, 103] width 63 height 18
click at [904, 161] on div at bounding box center [912, 154] width 19 height 17
click at [888, 187] on li "[DATE]" at bounding box center [888, 194] width 68 height 18
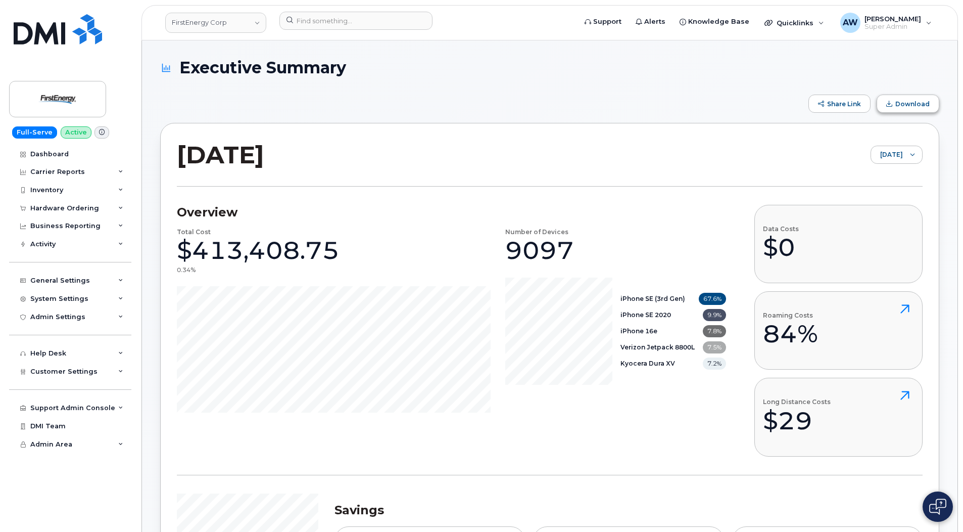
click at [901, 109] on button "Download" at bounding box center [908, 103] width 63 height 18
